Goal: Find specific page/section: Find specific page/section

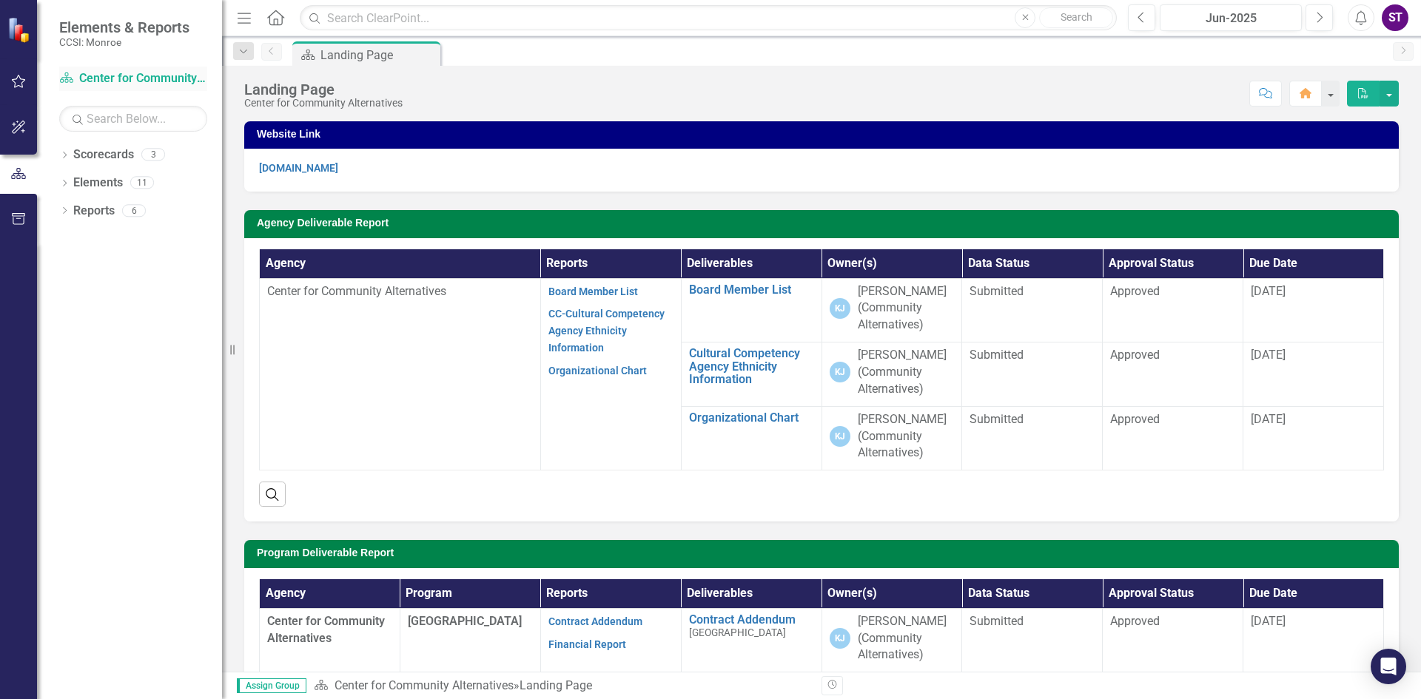
click at [143, 73] on link "Scorecard Center for Community Alternatives" at bounding box center [133, 78] width 148 height 17
click at [104, 212] on link "Reports" at bounding box center [93, 211] width 41 height 17
click at [74, 213] on link "Reports" at bounding box center [93, 211] width 41 height 17
click at [137, 210] on div "6" at bounding box center [134, 210] width 24 height 13
click at [61, 217] on div "Dropdown" at bounding box center [64, 212] width 10 height 13
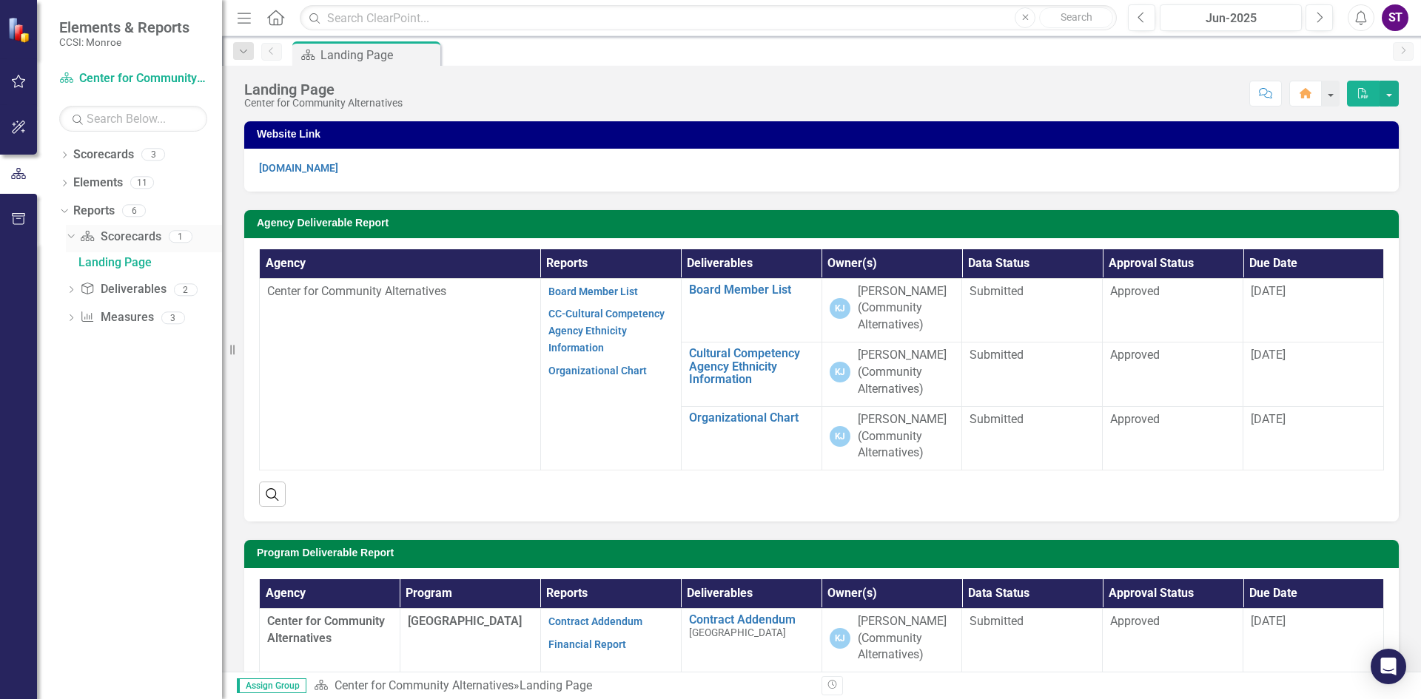
click at [150, 240] on link "Scorecard Scorecards" at bounding box center [120, 237] width 81 height 17
click at [78, 155] on link "Scorecards" at bounding box center [103, 155] width 61 height 17
click at [166, 158] on div "Scorecards 3" at bounding box center [147, 157] width 149 height 28
click at [160, 158] on div "3" at bounding box center [153, 155] width 24 height 13
click at [64, 160] on icon "Dropdown" at bounding box center [64, 156] width 10 height 8
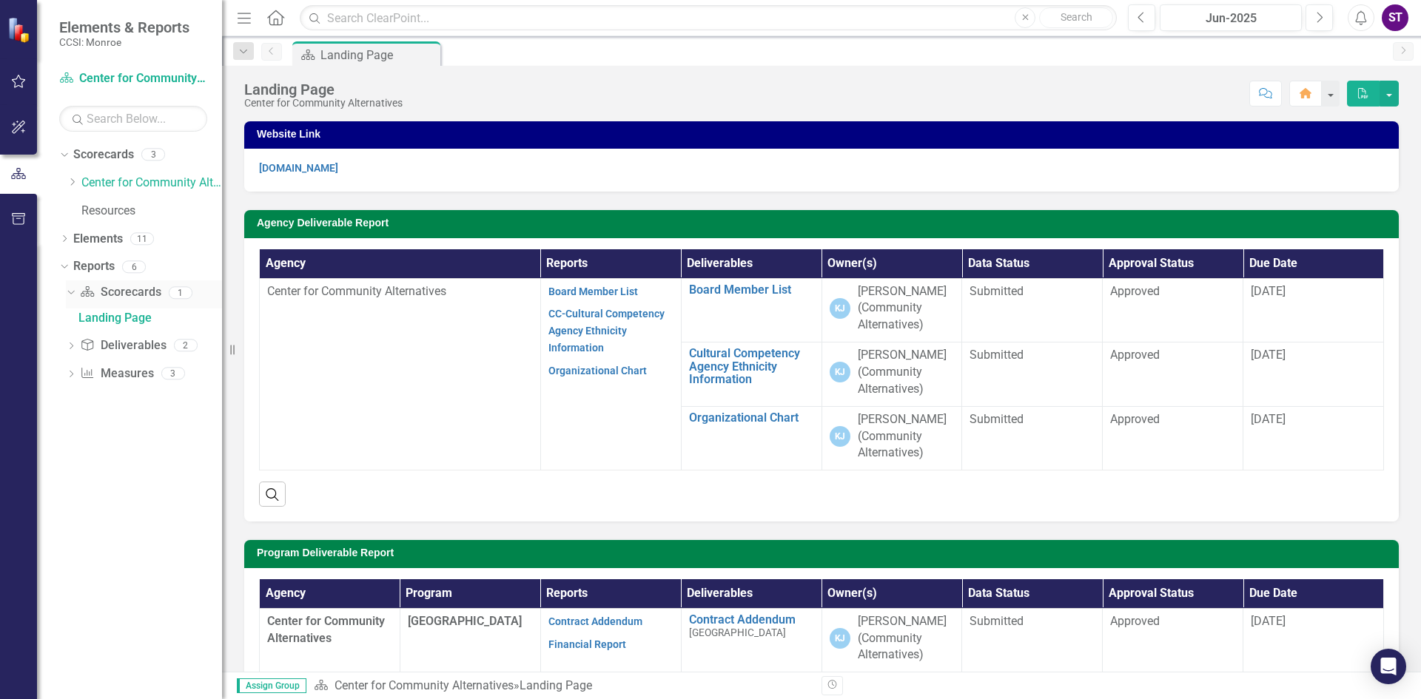
click at [73, 297] on div "Dropdown" at bounding box center [71, 294] width 10 height 7
click at [73, 297] on icon "Dropdown" at bounding box center [71, 294] width 10 height 8
click at [186, 295] on div "1" at bounding box center [181, 292] width 24 height 13
click at [74, 186] on icon "Dropdown" at bounding box center [72, 182] width 11 height 9
click at [157, 210] on link "[GEOGRAPHIC_DATA]" at bounding box center [159, 211] width 126 height 17
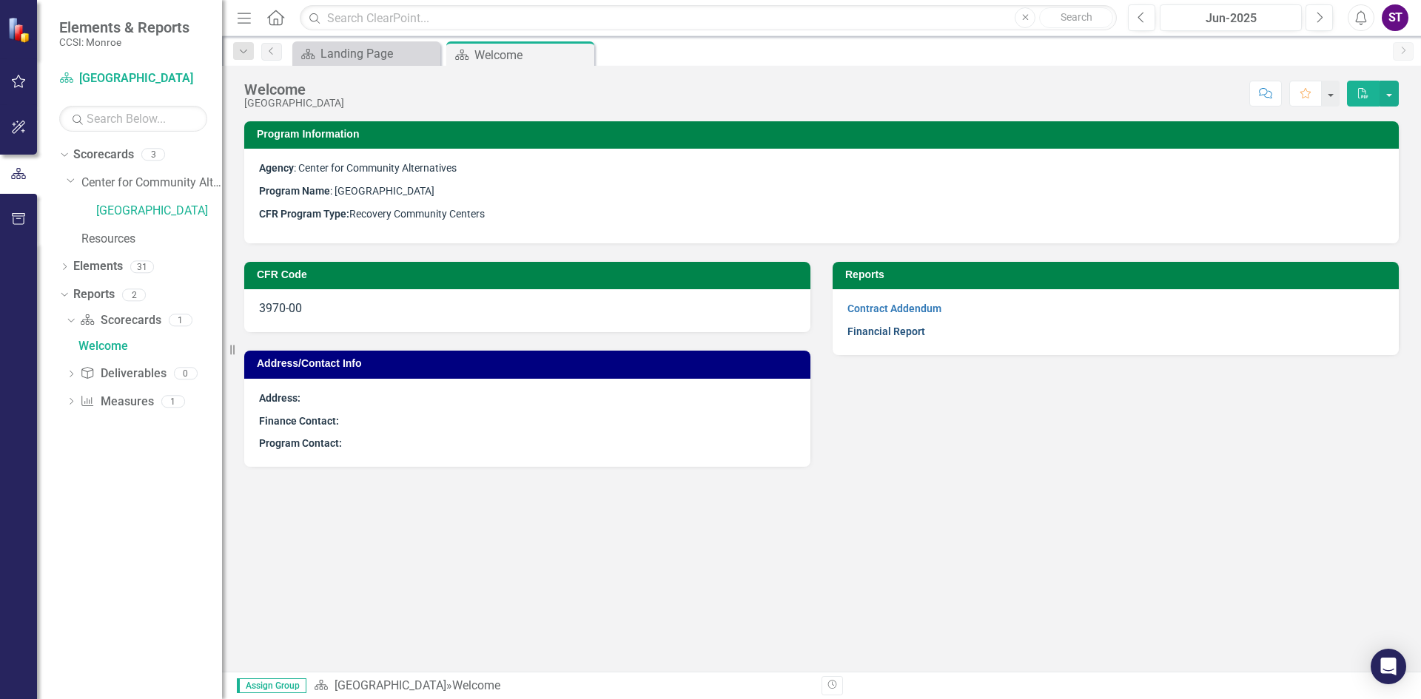
click at [904, 329] on link "Financial Report" at bounding box center [886, 332] width 78 height 12
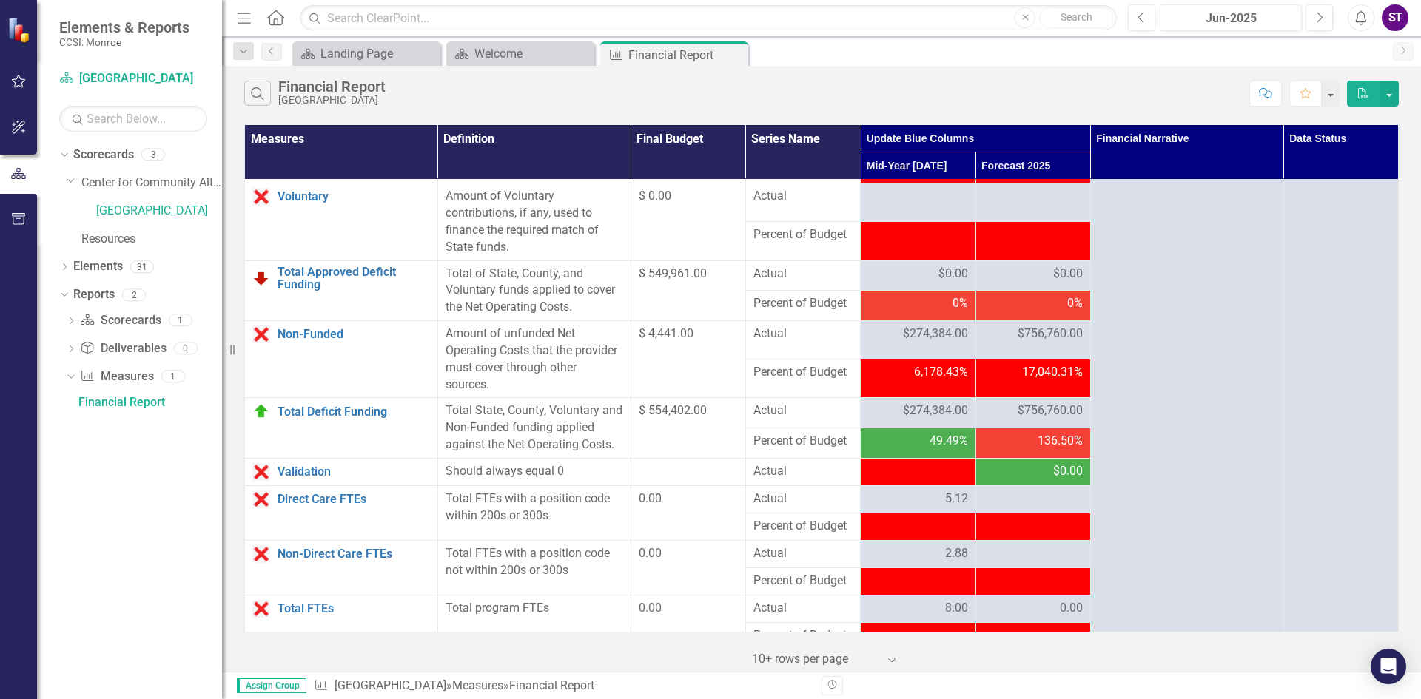
scroll to position [1776, 0]
